Goal: Transaction & Acquisition: Book appointment/travel/reservation

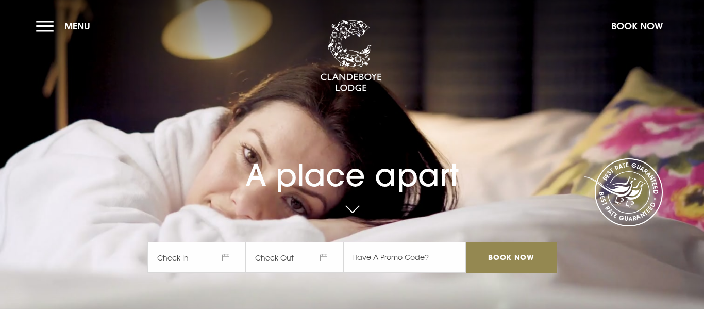
click at [227, 259] on span "Check In" at bounding box center [196, 257] width 98 height 31
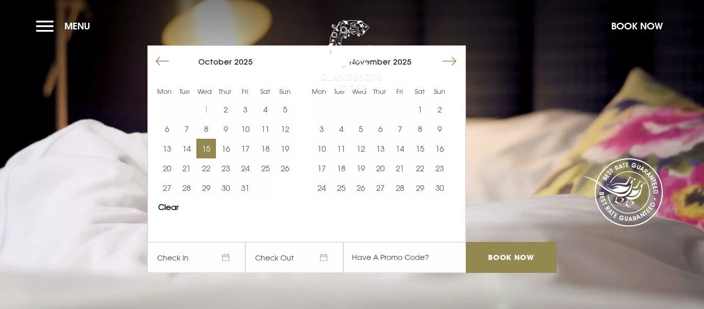
click at [209, 150] on button "15" at bounding box center [206, 149] width 20 height 20
click at [227, 148] on button "16" at bounding box center [226, 149] width 20 height 20
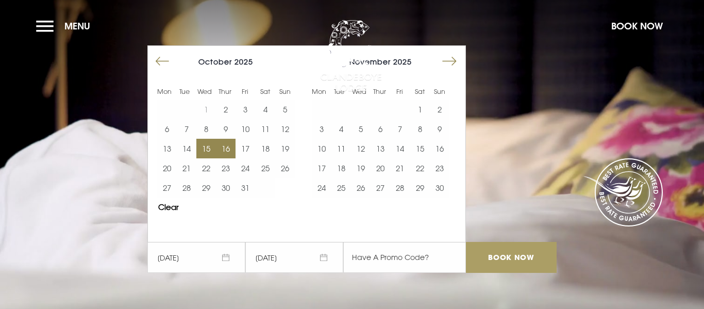
click at [503, 267] on input "Book Now" at bounding box center [511, 257] width 91 height 31
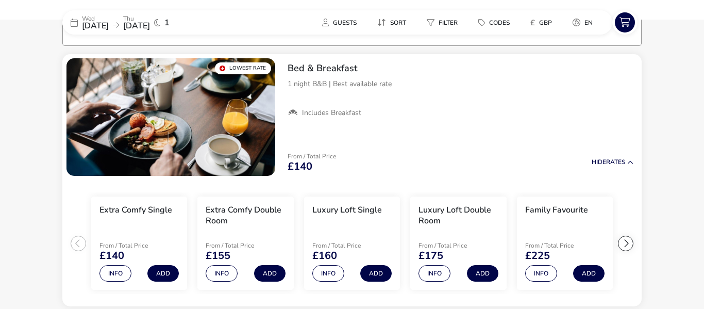
scroll to position [83, 0]
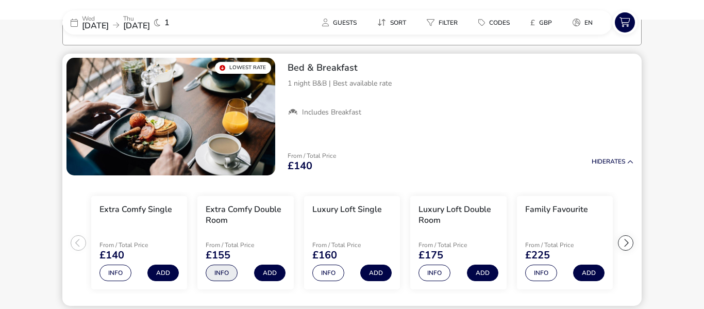
click at [222, 275] on button "Info" at bounding box center [222, 272] width 32 height 16
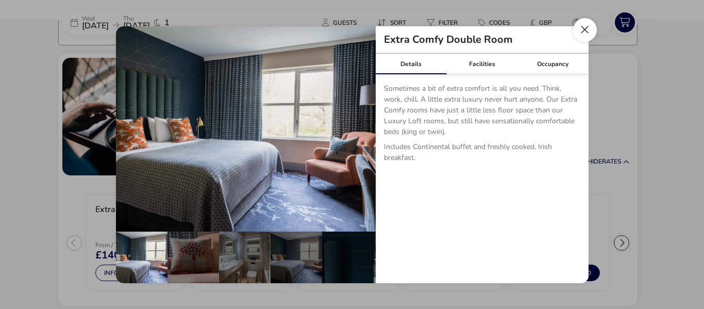
click at [584, 32] on button "Close dialog" at bounding box center [585, 30] width 24 height 24
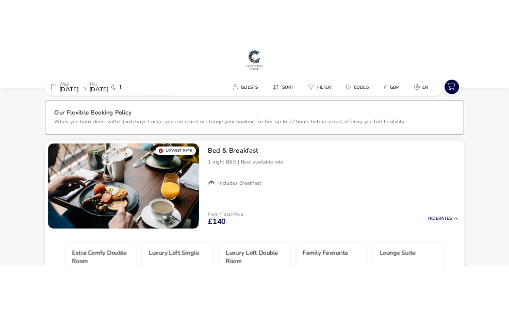
scroll to position [0, 0]
